Goal: Check status: Check status

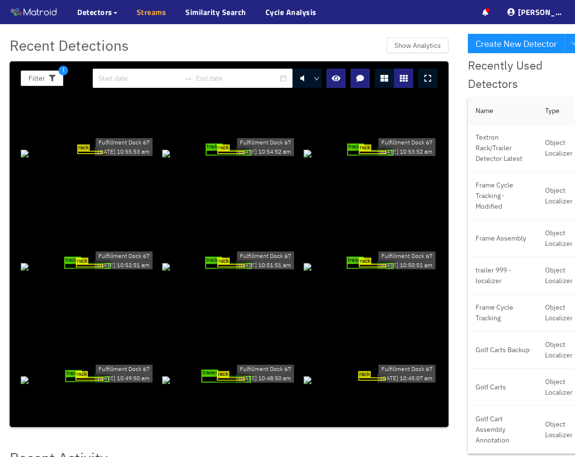
click at [141, 13] on link "Streams" at bounding box center [152, 12] width 30 height 12
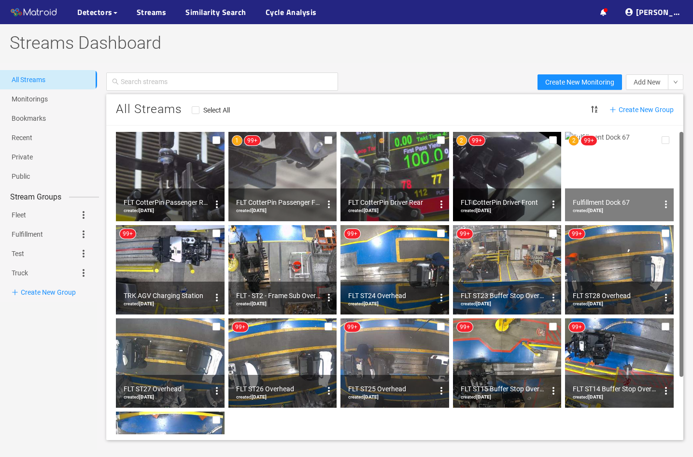
click at [575, 169] on img at bounding box center [619, 176] width 109 height 89
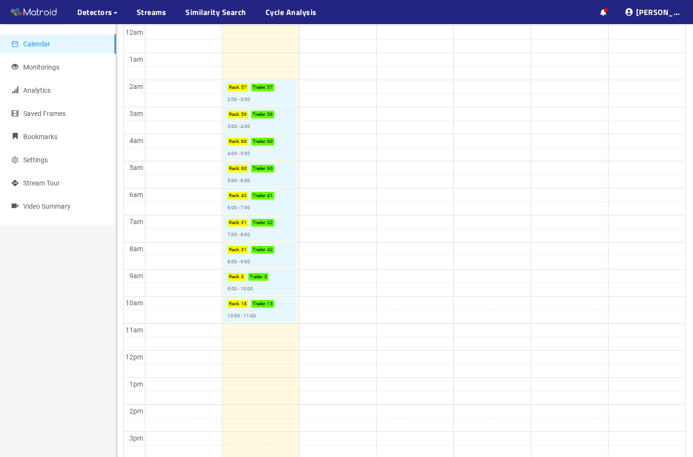
scroll to position [48, 0]
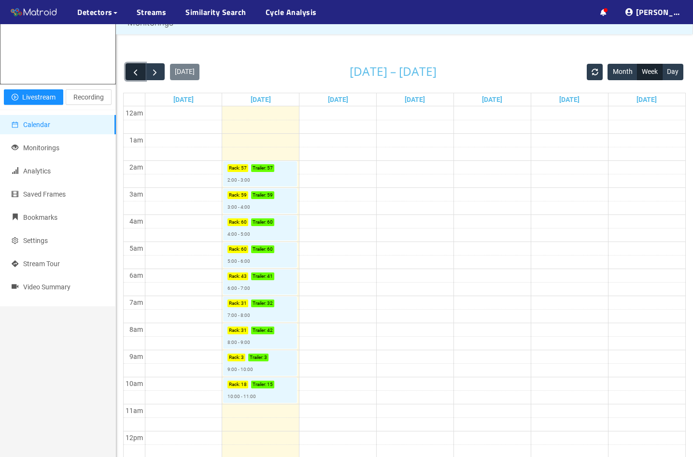
click at [135, 77] on span "button" at bounding box center [135, 72] width 10 height 10
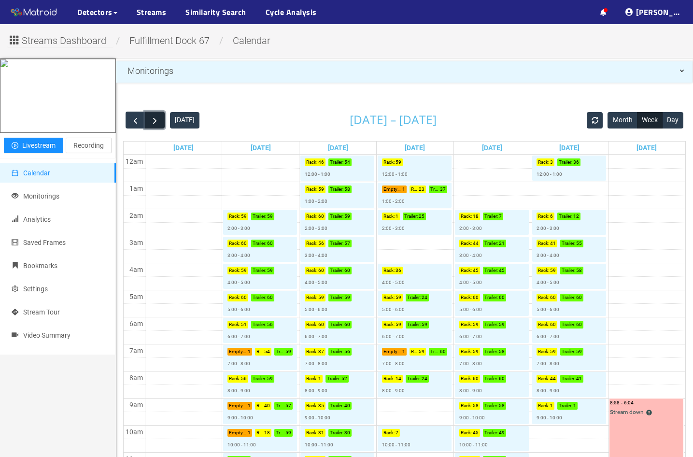
click at [154, 123] on span "button" at bounding box center [155, 120] width 10 height 10
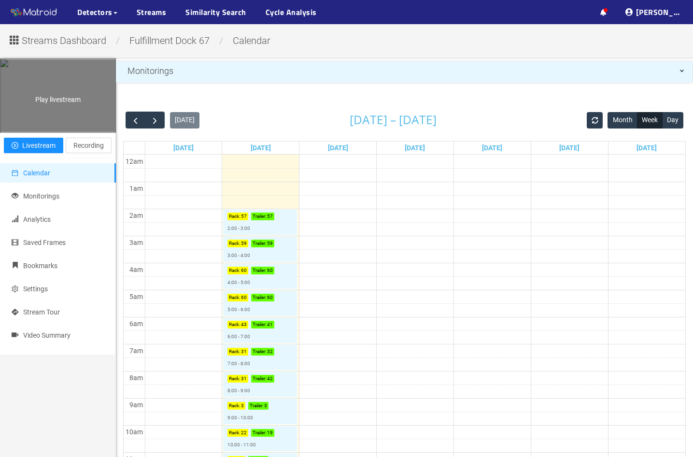
click at [47, 96] on span "Play livestream" at bounding box center [57, 100] width 45 height 8
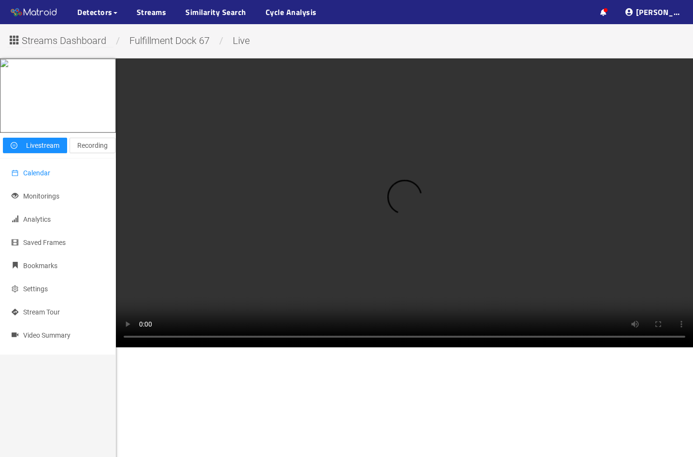
click at [40, 177] on span "Calendar" at bounding box center [36, 173] width 27 height 8
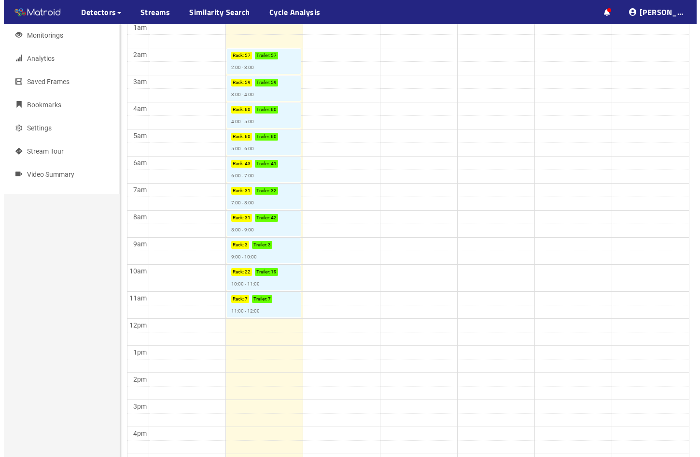
scroll to position [193, 0]
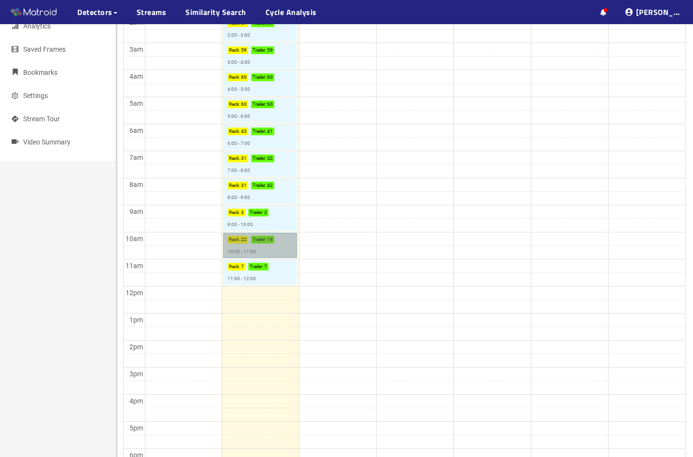
click at [278, 245] on link "Rack : 22 Trailer : 19 10:00 - 11:00" at bounding box center [260, 245] width 74 height 25
